Goal: Complete application form

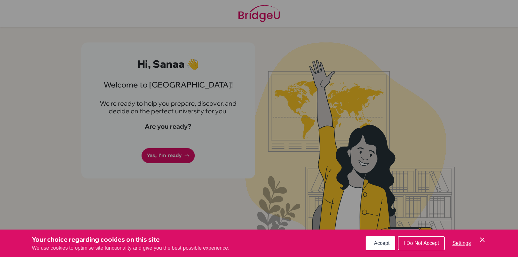
click at [391, 241] on button "I Accept" at bounding box center [381, 243] width 30 height 14
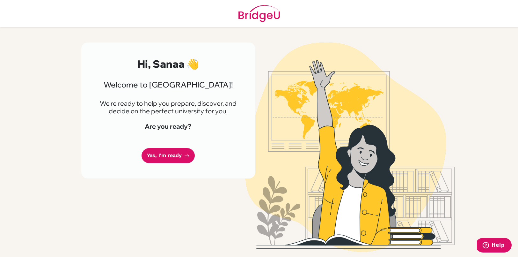
click at [142, 102] on p "We're ready to help you prepare, discover, and decide on the perfect university…" at bounding box center [169, 107] width 144 height 15
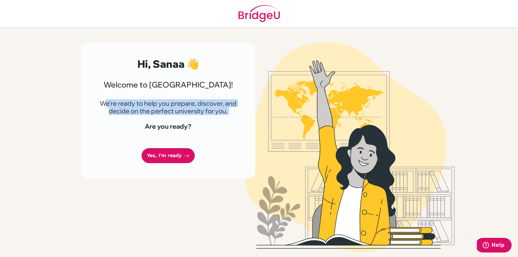
click at [142, 101] on p "We're ready to help you prepare, discover, and decide on the perfect university…" at bounding box center [169, 107] width 144 height 15
click at [165, 156] on link "Yes, I'm ready" at bounding box center [168, 155] width 53 height 15
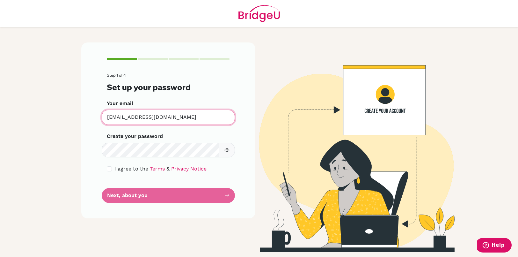
click at [167, 115] on input "[EMAIL_ADDRESS][DOMAIN_NAME]" at bounding box center [168, 117] width 133 height 15
click at [134, 117] on input "[EMAIL_ADDRESS][DOMAIN_NAME]" at bounding box center [168, 117] width 133 height 15
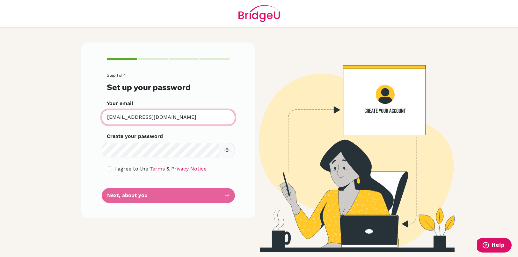
click at [117, 116] on input "[EMAIL_ADDRESS][DOMAIN_NAME]" at bounding box center [168, 117] width 133 height 15
type input "[EMAIL_ADDRESS][DOMAIN_NAME]"
click at [120, 119] on input "[EMAIL_ADDRESS][DOMAIN_NAME]" at bounding box center [168, 117] width 133 height 15
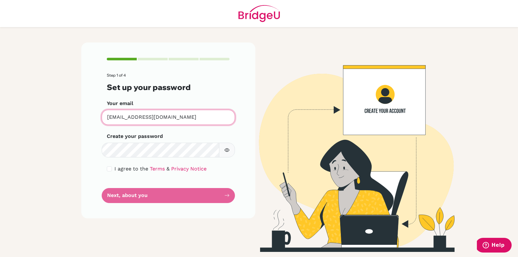
click at [120, 119] on input "[EMAIL_ADDRESS][DOMAIN_NAME]" at bounding box center [168, 117] width 133 height 15
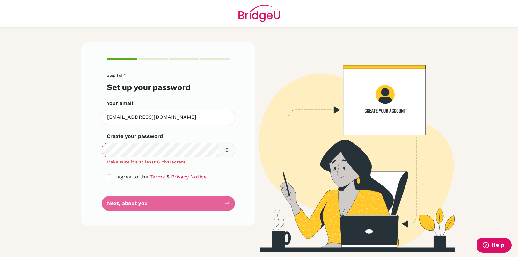
click at [108, 176] on input "checkbox" at bounding box center [109, 176] width 5 height 5
checkbox input "true"
click at [226, 151] on icon "button" at bounding box center [227, 149] width 5 height 5
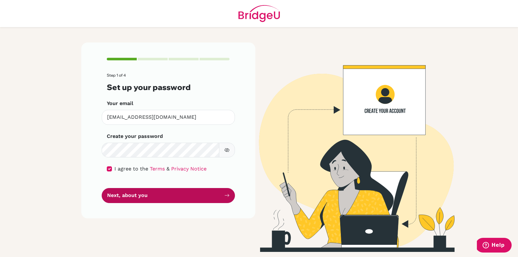
click at [170, 197] on button "Next, about you" at bounding box center [168, 195] width 133 height 15
